Goal: Task Accomplishment & Management: Use online tool/utility

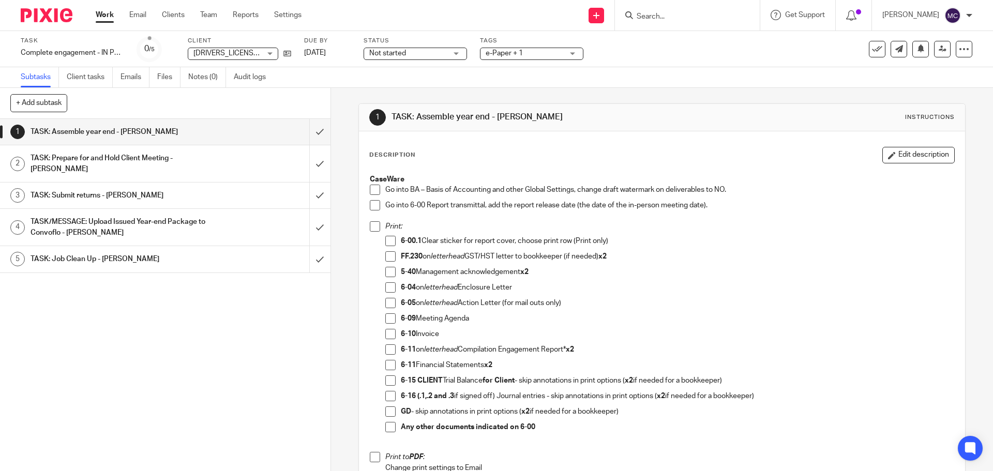
click at [372, 190] on span at bounding box center [375, 190] width 10 height 10
click at [375, 204] on span at bounding box center [375, 205] width 10 height 10
click at [388, 242] on span at bounding box center [390, 241] width 10 height 10
click at [392, 276] on span at bounding box center [390, 272] width 10 height 10
click at [388, 287] on span at bounding box center [390, 287] width 10 height 10
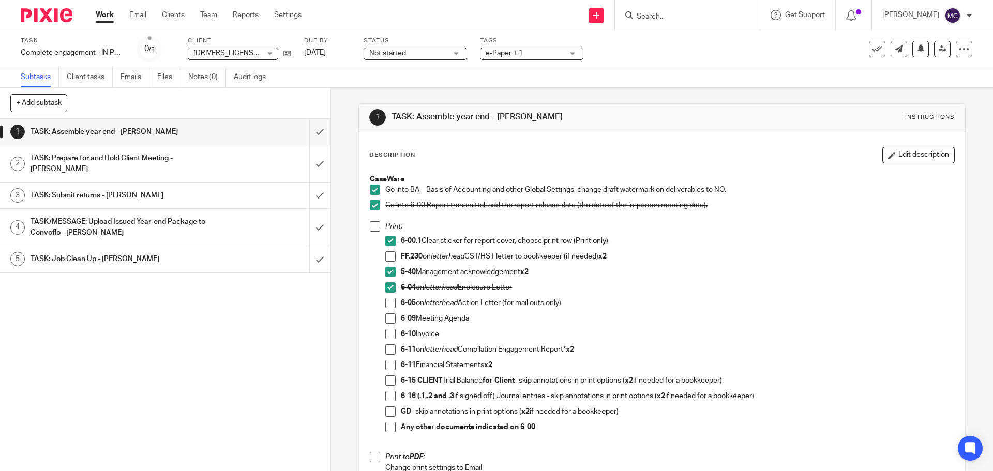
click at [385, 335] on span at bounding box center [390, 334] width 10 height 10
click at [385, 352] on span at bounding box center [390, 349] width 10 height 10
click at [391, 366] on span at bounding box center [390, 365] width 10 height 10
drag, startPoint x: 388, startPoint y: 382, endPoint x: 386, endPoint y: 391, distance: 8.9
click at [388, 382] on span at bounding box center [390, 381] width 10 height 10
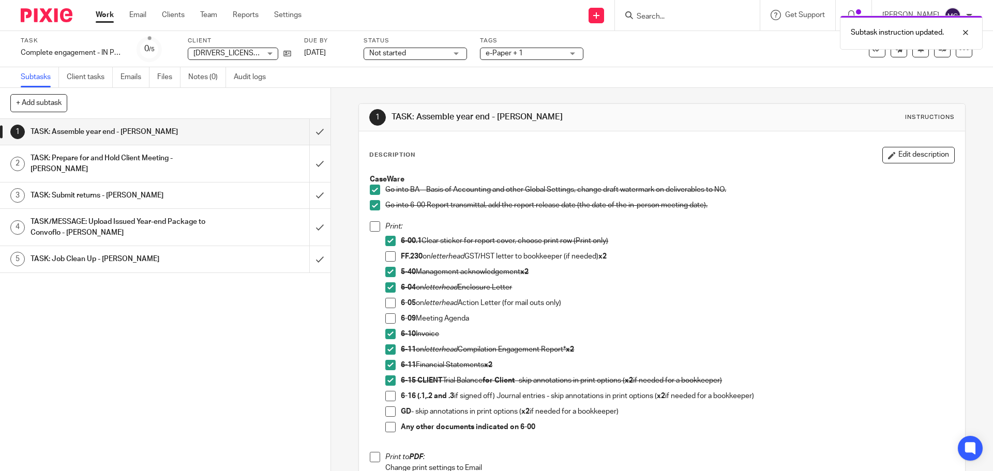
click at [386, 398] on span at bounding box center [390, 396] width 10 height 10
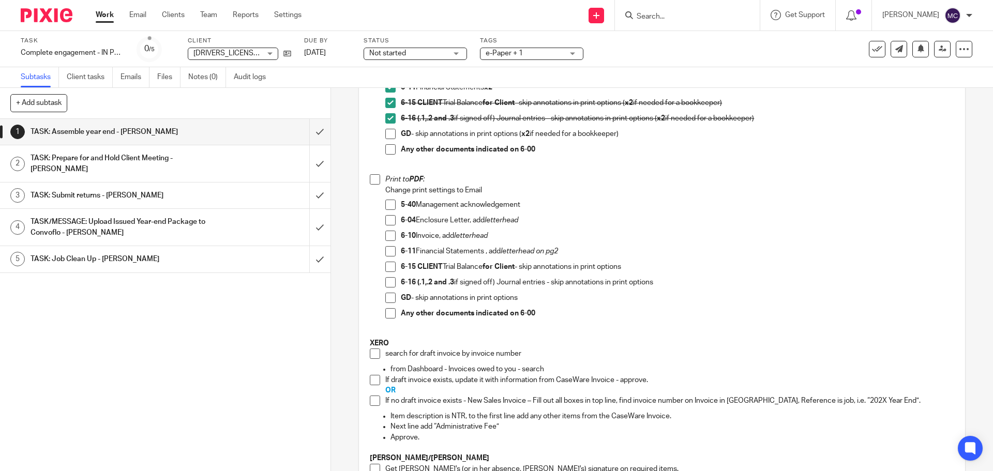
scroll to position [336, 0]
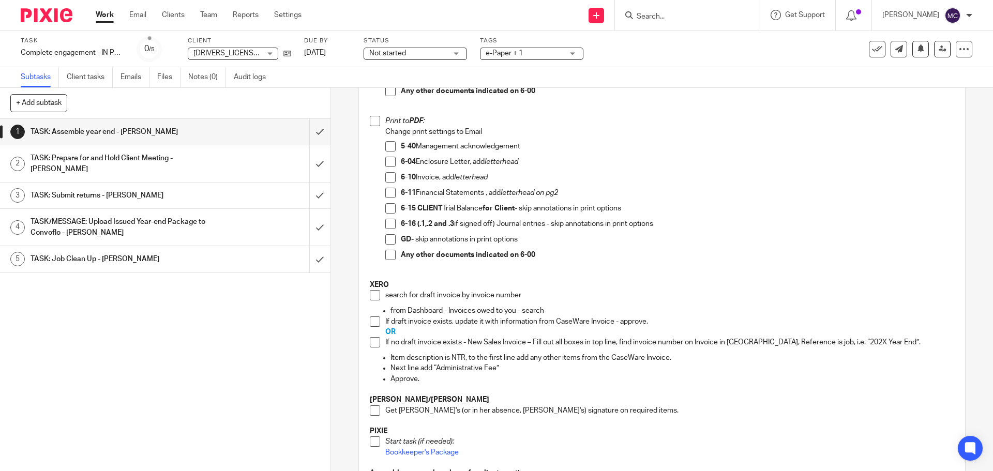
drag, startPoint x: 372, startPoint y: 411, endPoint x: 431, endPoint y: 400, distance: 59.4
click at [372, 411] on span at bounding box center [375, 411] width 10 height 10
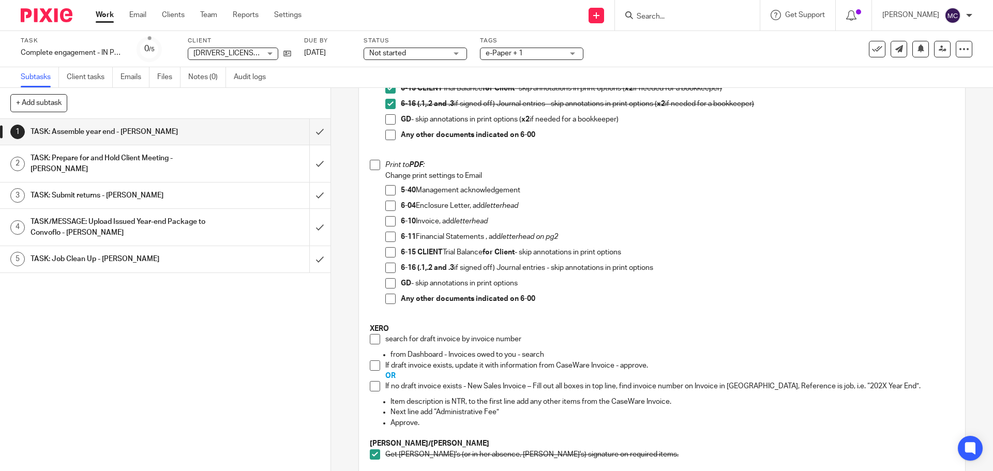
scroll to position [284, 0]
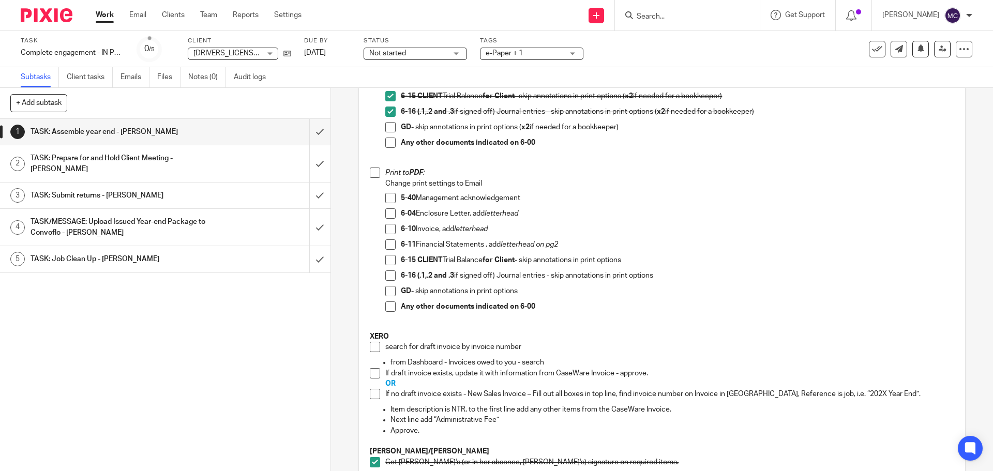
click at [390, 212] on span at bounding box center [390, 213] width 10 height 10
drag, startPoint x: 390, startPoint y: 227, endPoint x: 448, endPoint y: 226, distance: 57.9
click at [390, 227] on span at bounding box center [390, 229] width 10 height 10
click at [386, 246] on span at bounding box center [390, 244] width 10 height 10
click at [391, 259] on span at bounding box center [390, 260] width 10 height 10
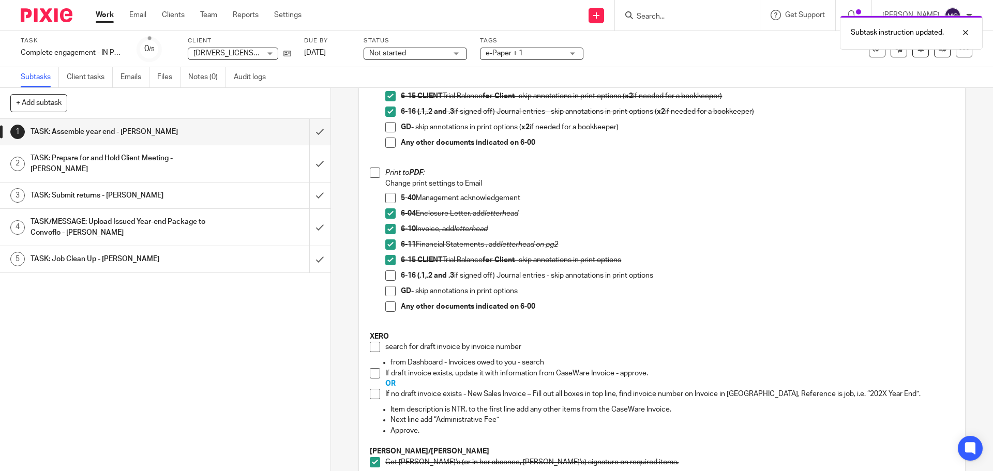
click at [388, 274] on span at bounding box center [390, 276] width 10 height 10
click at [376, 342] on span at bounding box center [375, 347] width 10 height 10
click at [371, 374] on span at bounding box center [375, 373] width 10 height 10
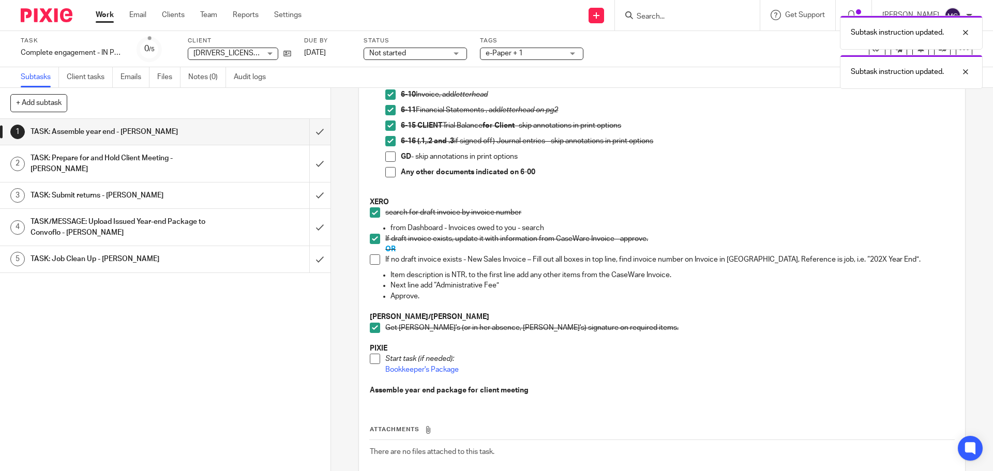
scroll to position [477, 0]
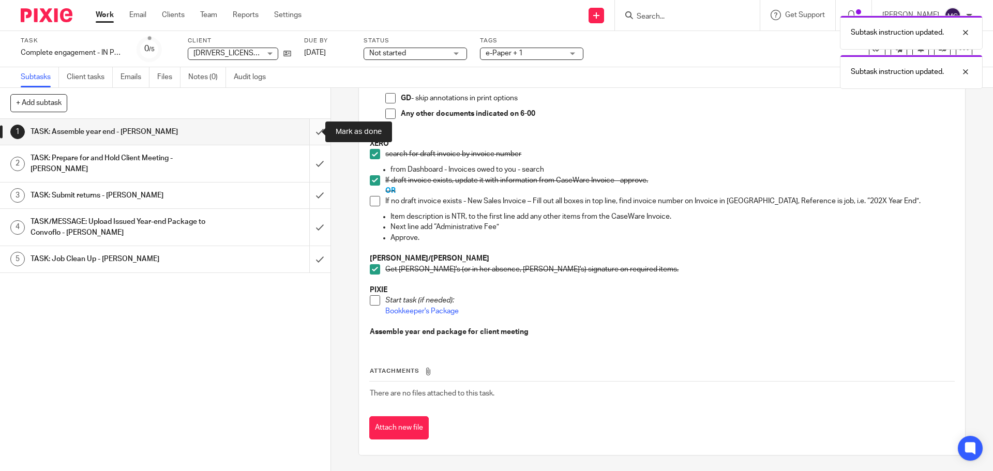
click at [308, 132] on input "submit" at bounding box center [165, 132] width 331 height 26
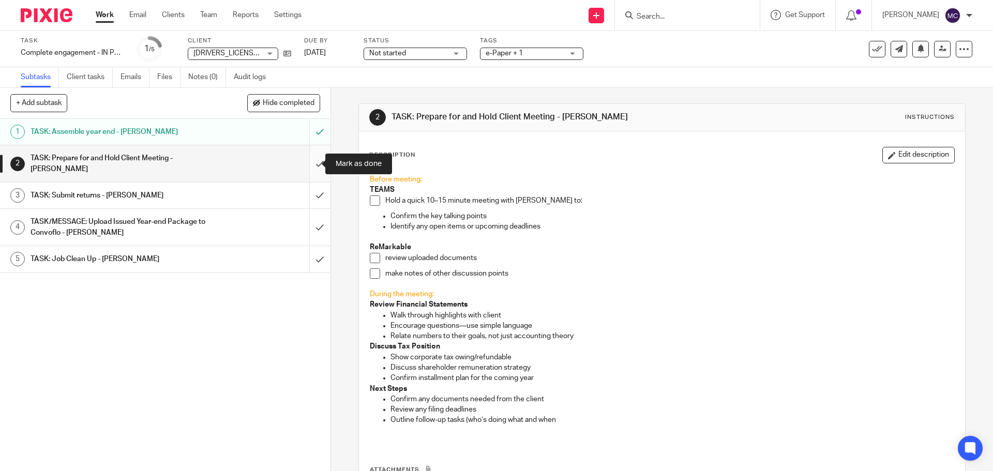
click at [312, 160] on input "submit" at bounding box center [165, 163] width 331 height 37
